Goal: Navigation & Orientation: Find specific page/section

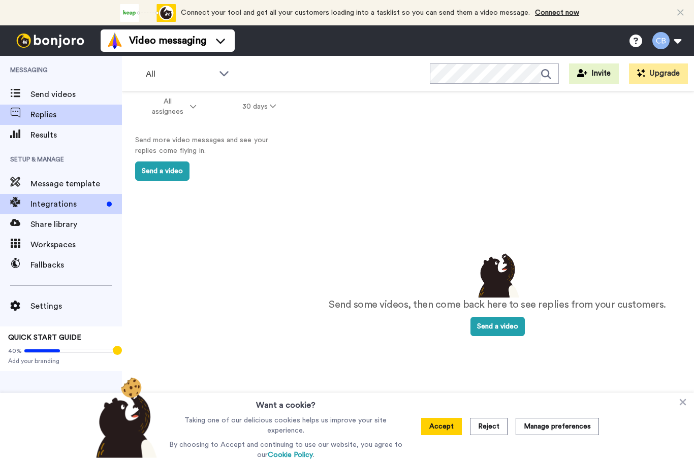
click at [45, 209] on span "Integrations" at bounding box center [66, 204] width 72 height 12
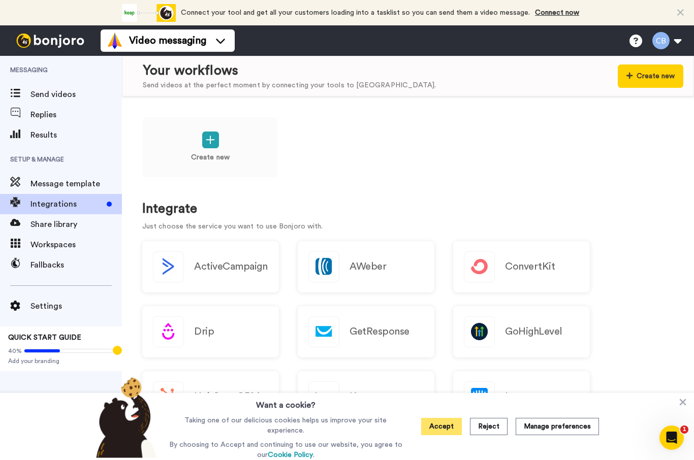
click at [448, 430] on button "Accept" at bounding box center [441, 426] width 41 height 17
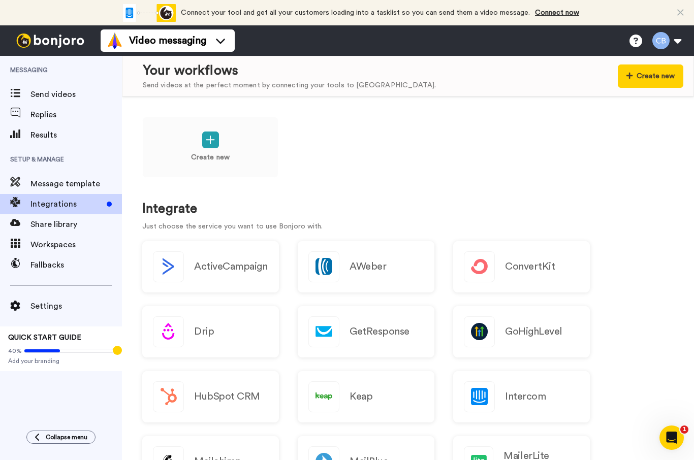
click at [675, 438] on icon "Open Intercom Messenger" at bounding box center [672, 438] width 17 height 17
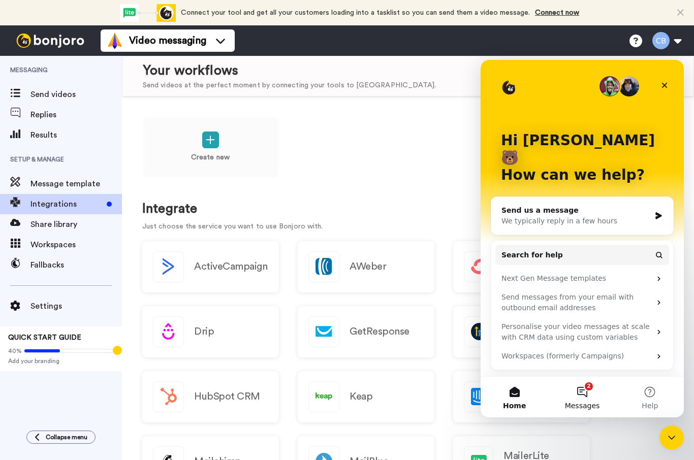
click at [587, 395] on button "2 Messages" at bounding box center [582, 397] width 68 height 41
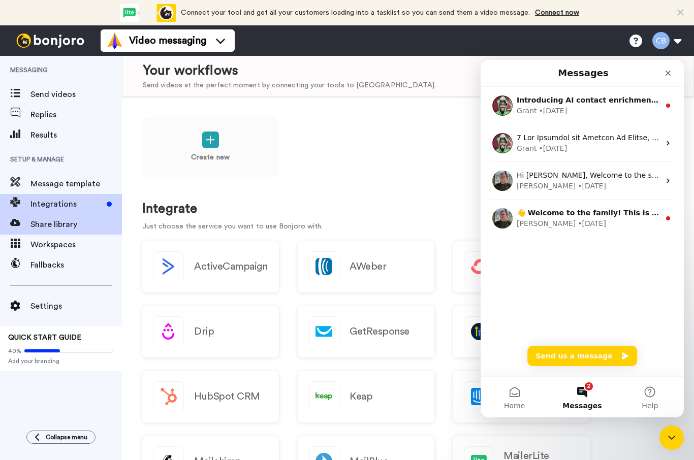
click at [46, 226] on span "Share library" at bounding box center [75, 224] width 91 height 12
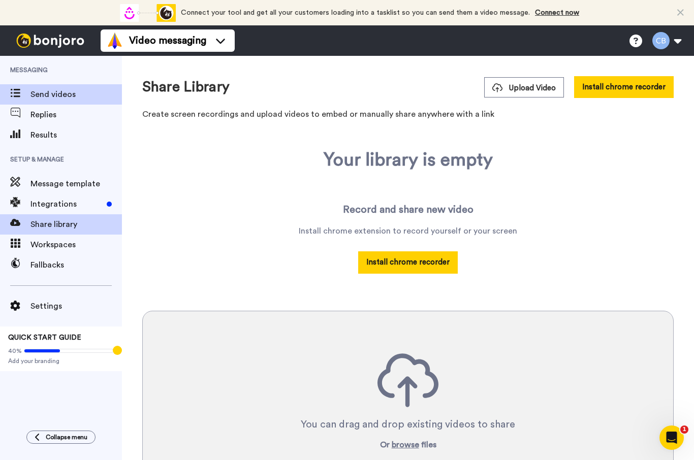
click at [52, 100] on span "Send videos" at bounding box center [75, 94] width 91 height 12
